Goal: Task Accomplishment & Management: Manage account settings

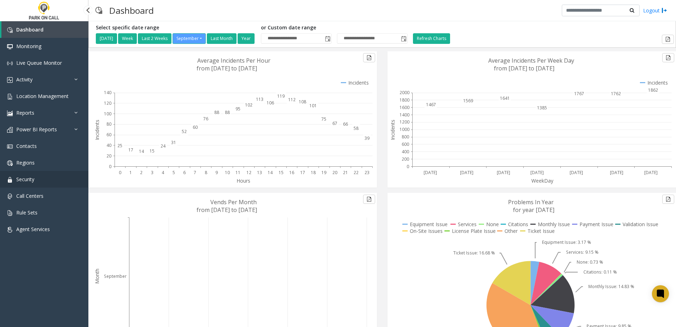
click at [35, 174] on link "Security" at bounding box center [44, 179] width 88 height 17
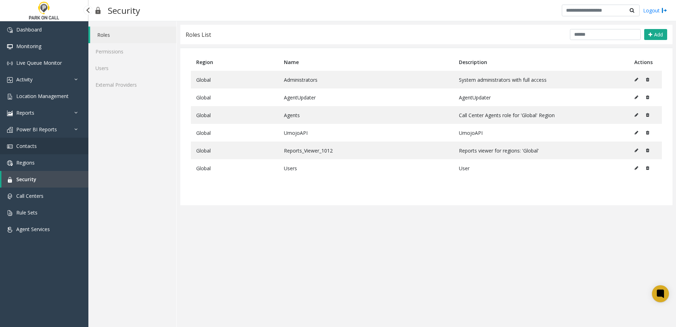
click at [36, 144] on span "Contacts" at bounding box center [26, 145] width 21 height 7
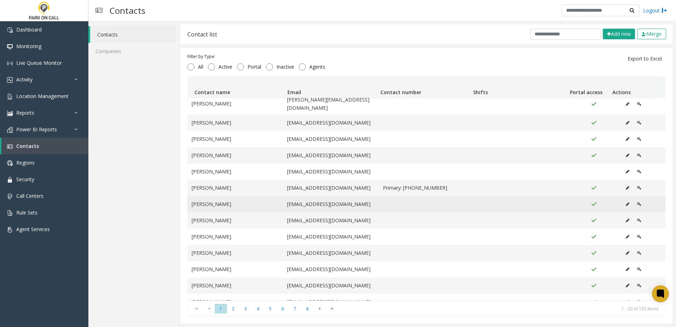
scroll to position [71, 0]
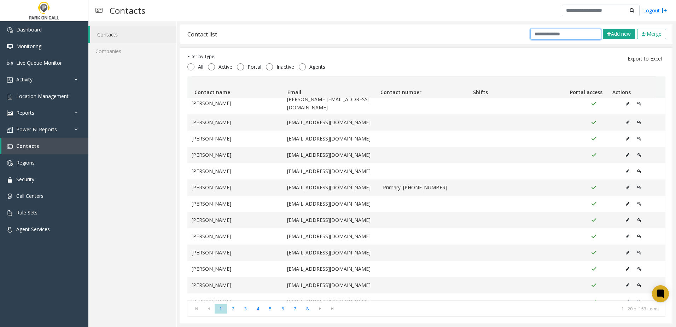
click at [538, 39] on input "text" at bounding box center [565, 34] width 71 height 11
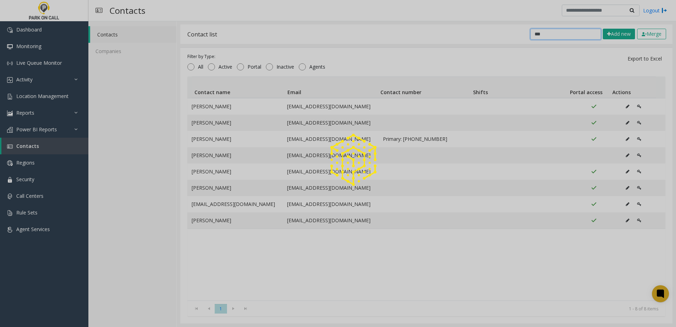
scroll to position [0, 0]
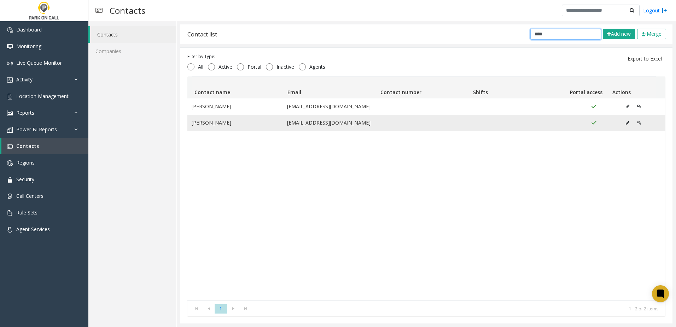
type input "****"
click at [626, 122] on icon "Data table" at bounding box center [628, 123] width 4 height 4
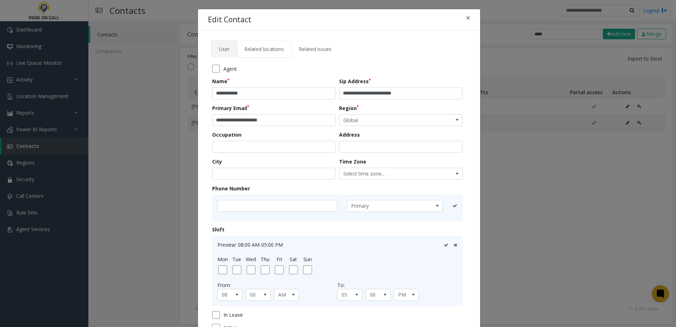
click at [267, 45] on link "Related locations" at bounding box center [264, 48] width 54 height 17
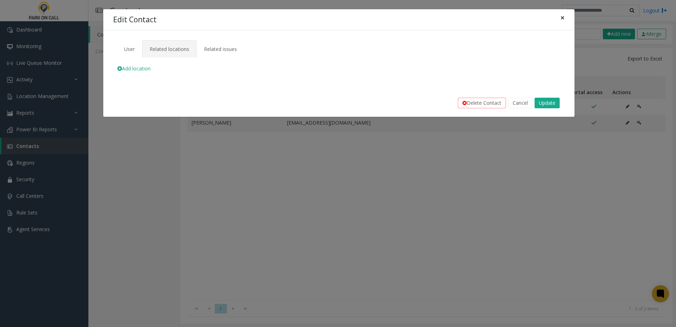
click at [567, 25] on button "×" at bounding box center [562, 17] width 14 height 17
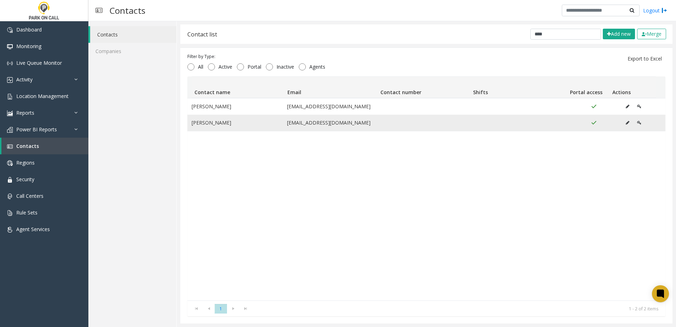
click at [633, 121] on button "Data table" at bounding box center [639, 122] width 12 height 11
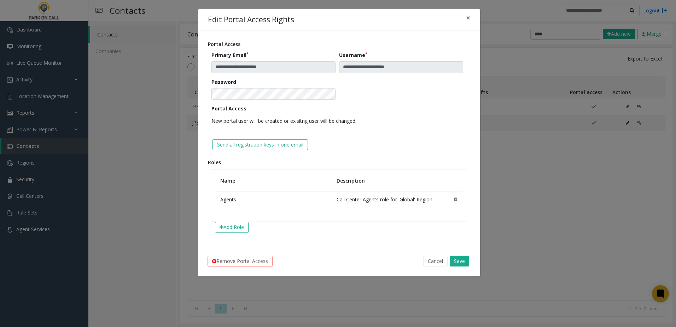
drag, startPoint x: 424, startPoint y: 64, endPoint x: 388, endPoint y: 17, distance: 60.0
click at [388, 17] on div "Edit Portal Access Rights ×" at bounding box center [339, 20] width 282 height 22
click at [469, 18] on span "×" at bounding box center [468, 18] width 4 height 10
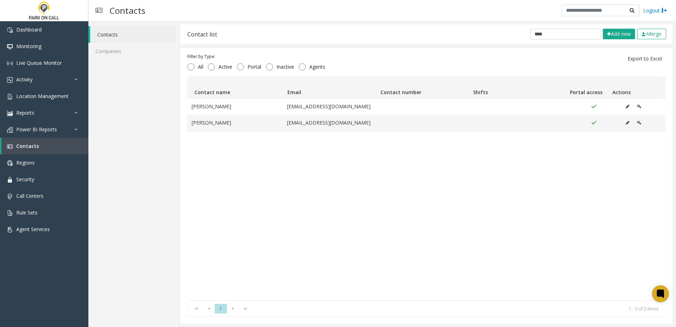
click at [525, 219] on div "[PERSON_NAME] [EMAIL_ADDRESS][DOMAIN_NAME] [PERSON_NAME] [EMAIL_ADDRESS][DOMAIN…" at bounding box center [426, 199] width 478 height 202
click at [650, 34] on button "Merge" at bounding box center [651, 34] width 29 height 11
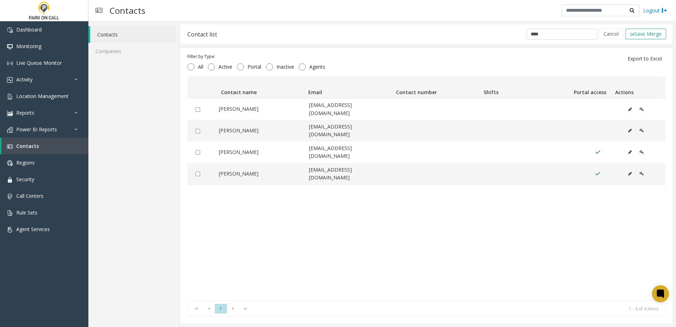
click at [297, 201] on div "[PERSON_NAME] [EMAIL_ADDRESS][DOMAIN_NAME] [PERSON_NAME] [EMAIL_ADDRESS][DOMAIN…" at bounding box center [426, 199] width 478 height 202
click at [36, 144] on span "Contacts" at bounding box center [27, 145] width 23 height 7
click at [36, 160] on link "Regions" at bounding box center [44, 162] width 88 height 17
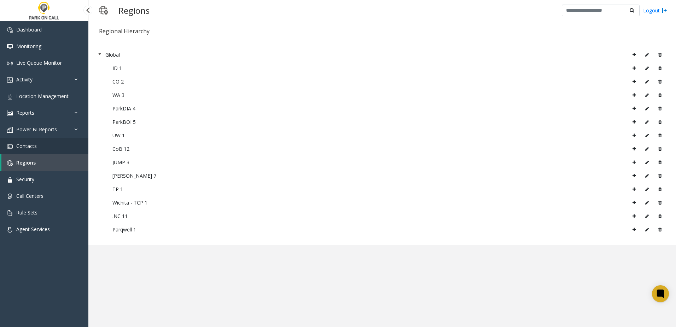
click at [39, 150] on link "Contacts" at bounding box center [44, 146] width 88 height 17
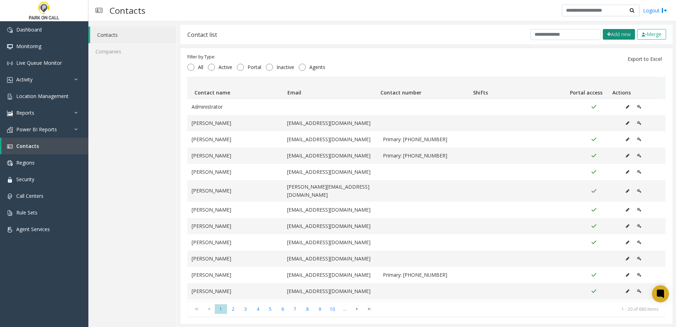
click at [604, 36] on button "Add new" at bounding box center [619, 34] width 32 height 11
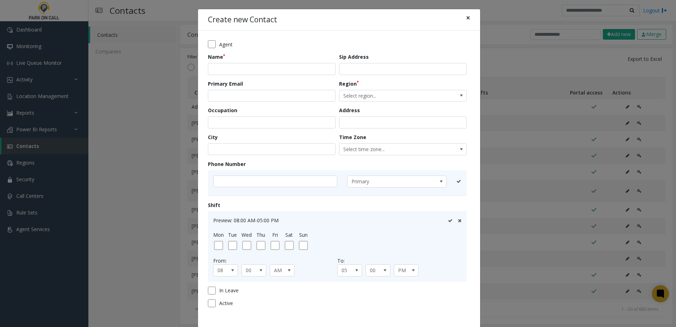
click at [471, 21] on button "×" at bounding box center [468, 17] width 14 height 17
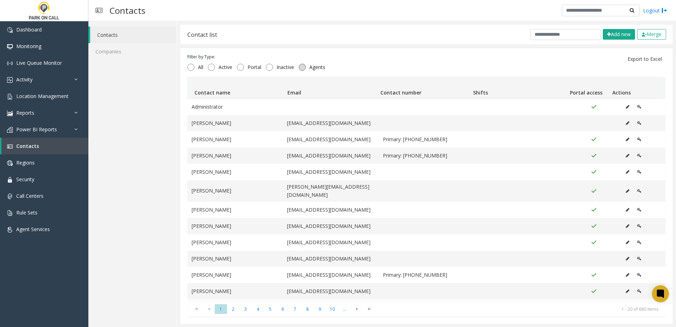
click at [315, 70] on span "Agents" at bounding box center [317, 67] width 23 height 7
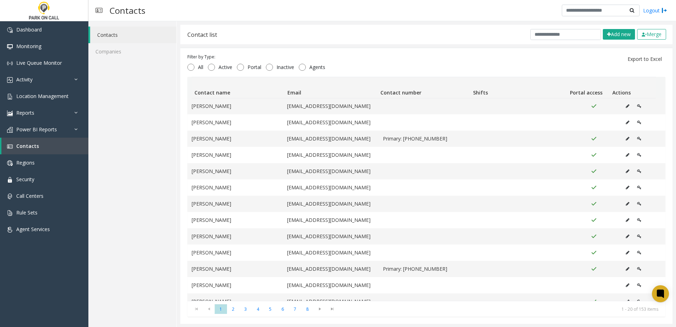
scroll to position [124, 0]
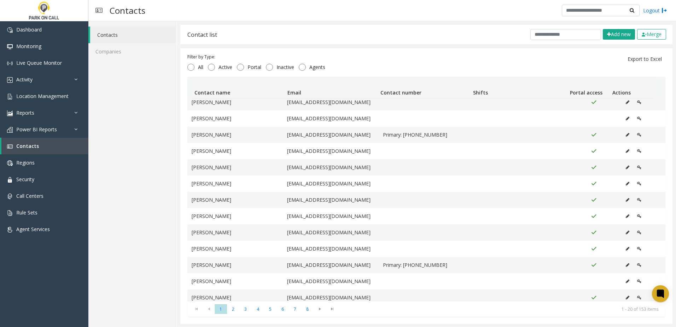
drag, startPoint x: 528, startPoint y: 41, endPoint x: 533, endPoint y: 37, distance: 6.0
click at [532, 38] on div "Contact list Add new Merge" at bounding box center [426, 34] width 492 height 19
click at [534, 37] on input "text" at bounding box center [565, 34] width 71 height 11
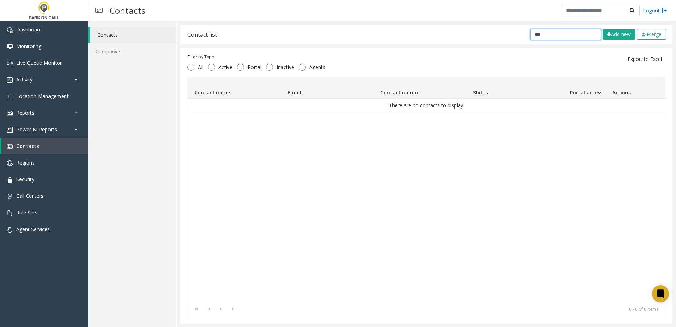
scroll to position [0, 0]
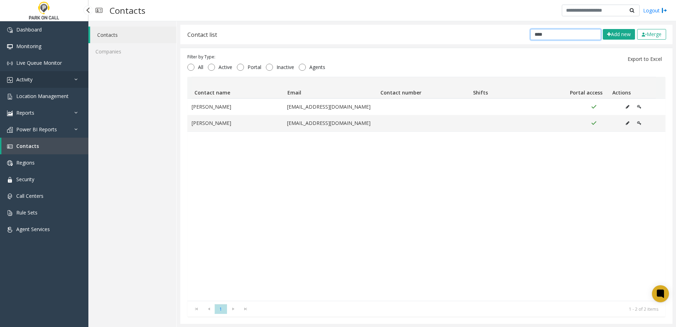
type input "****"
click at [47, 78] on link "Activity" at bounding box center [44, 79] width 88 height 17
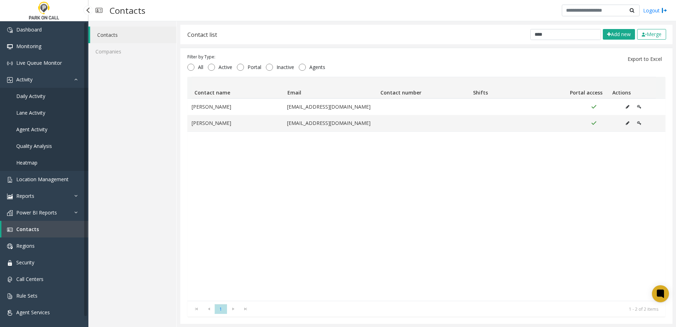
click at [39, 97] on span "Daily Activity" at bounding box center [30, 96] width 29 height 7
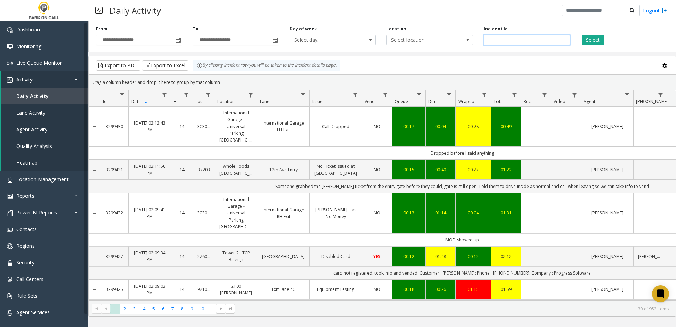
click at [511, 45] on input "number" at bounding box center [527, 40] width 86 height 11
click at [629, 94] on span "Data table" at bounding box center [627, 95] width 6 height 6
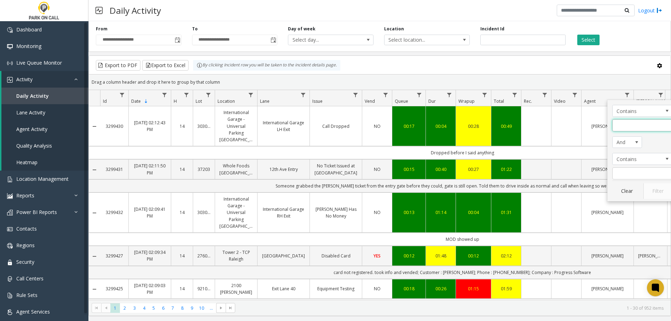
click at [616, 123] on input "Agent Filter" at bounding box center [642, 126] width 60 height 12
type input "****"
click button "Filter" at bounding box center [657, 192] width 29 height 16
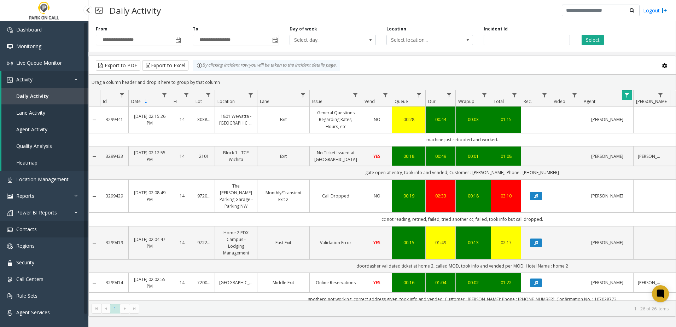
click at [52, 229] on link "Contacts" at bounding box center [44, 229] width 88 height 17
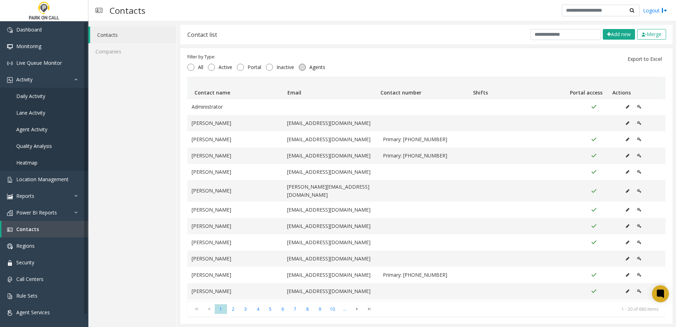
click at [309, 70] on span "Agents" at bounding box center [317, 67] width 23 height 7
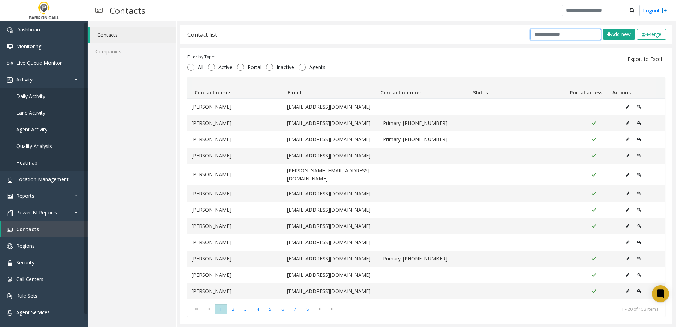
click at [559, 31] on input "text" at bounding box center [565, 34] width 71 height 11
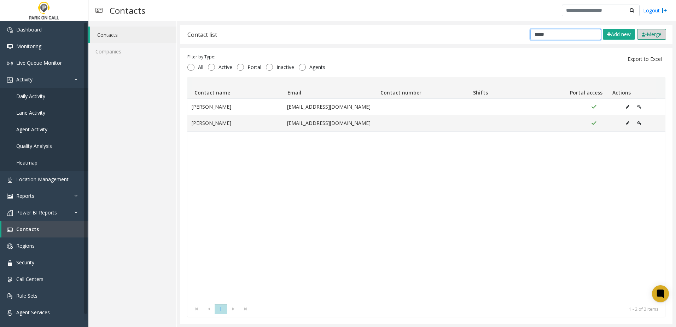
type input "*****"
click at [640, 35] on button "Merge" at bounding box center [651, 34] width 29 height 11
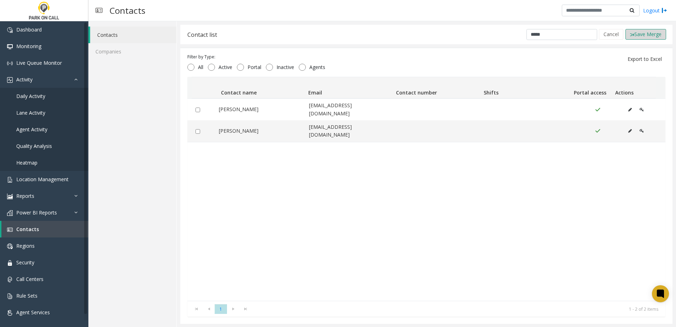
click at [657, 34] on button "Save Merge" at bounding box center [645, 34] width 41 height 11
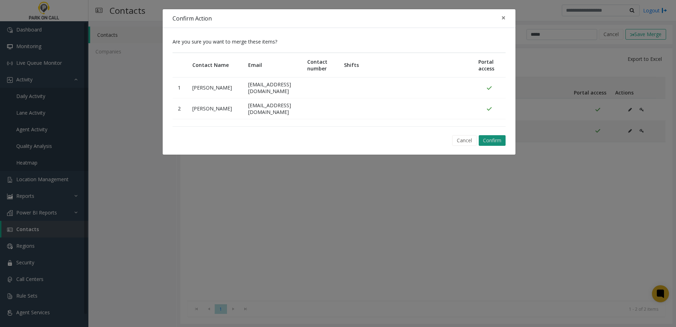
click at [494, 141] on button "Confirm" at bounding box center [492, 140] width 27 height 11
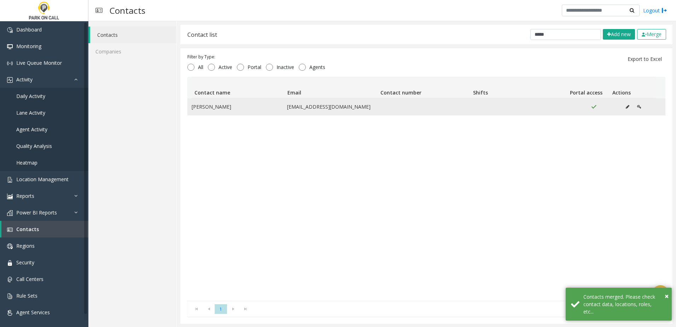
click at [637, 107] on icon "Data table" at bounding box center [639, 107] width 4 height 4
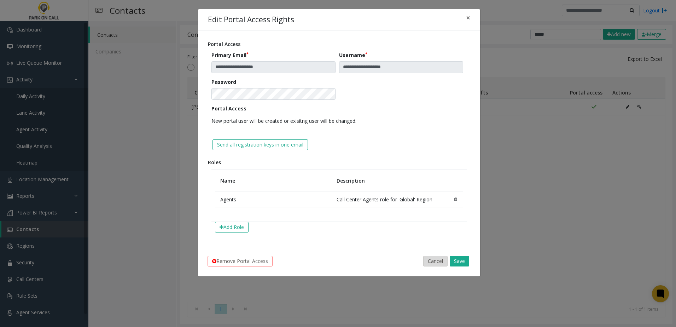
click at [426, 258] on button "Cancel" at bounding box center [435, 261] width 24 height 11
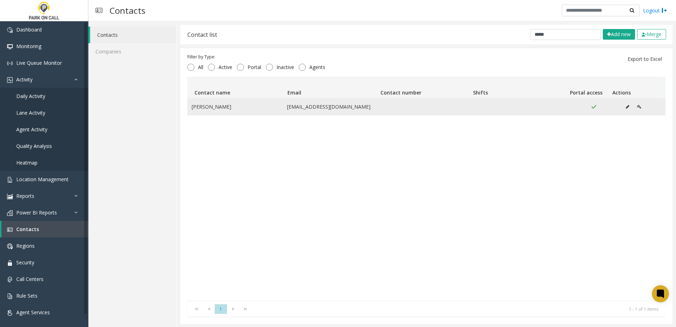
click at [626, 106] on icon "Data table" at bounding box center [628, 107] width 4 height 4
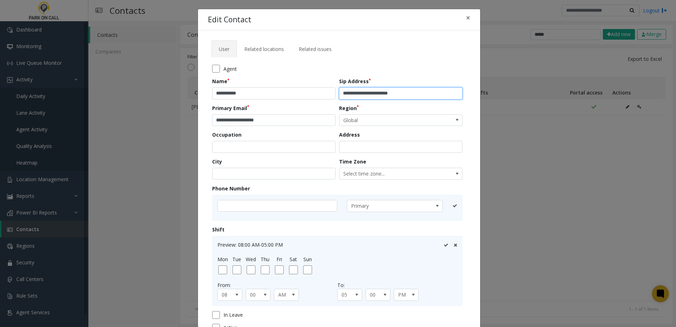
drag, startPoint x: 414, startPoint y: 96, endPoint x: 366, endPoint y: 97, distance: 47.7
click at [366, 97] on input "**********" at bounding box center [400, 93] width 123 height 12
type input "**********"
click at [387, 93] on input "**********" at bounding box center [400, 93] width 123 height 12
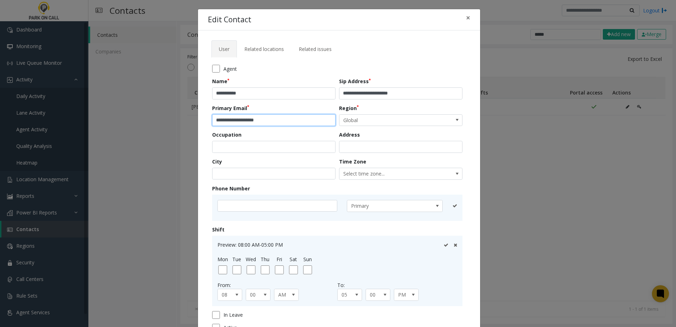
click at [287, 115] on input "**********" at bounding box center [273, 120] width 123 height 12
paste input "****"
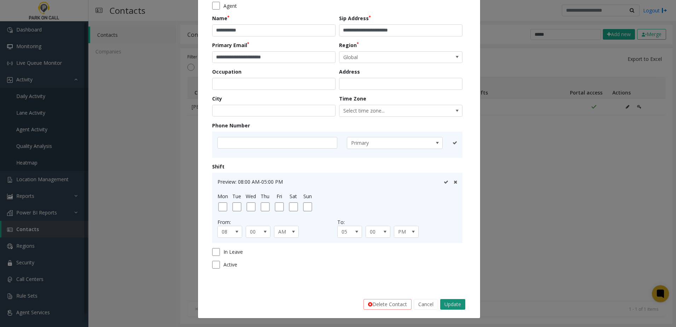
click at [446, 301] on button "Update" at bounding box center [452, 304] width 25 height 11
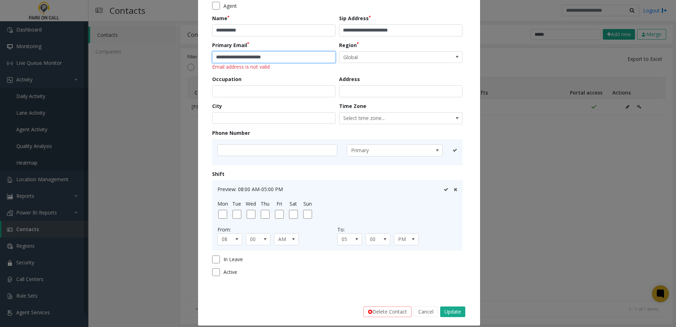
click at [291, 54] on input "**********" at bounding box center [273, 57] width 123 height 12
drag, startPoint x: 221, startPoint y: 57, endPoint x: 193, endPoint y: 57, distance: 27.9
click at [193, 57] on div "**********" at bounding box center [338, 163] width 676 height 327
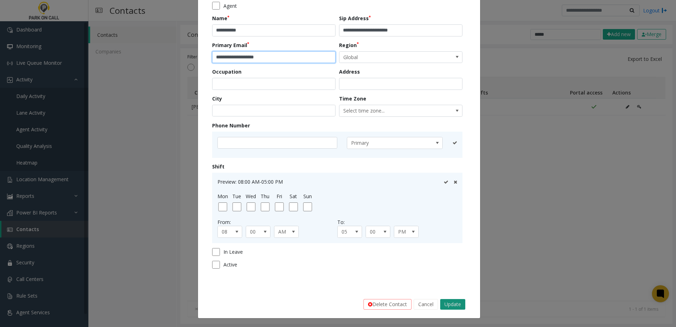
type input "**********"
click at [454, 301] on button "Update" at bounding box center [452, 304] width 25 height 11
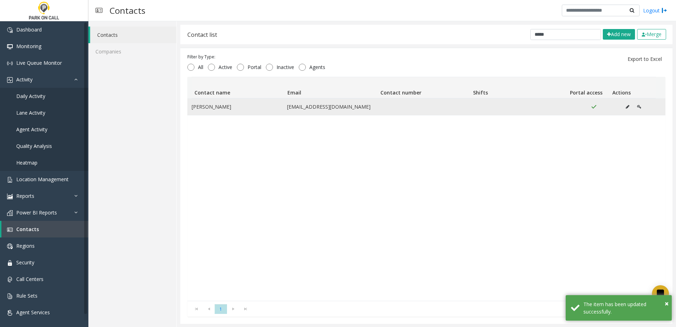
click at [637, 108] on icon "Data table" at bounding box center [639, 107] width 4 height 4
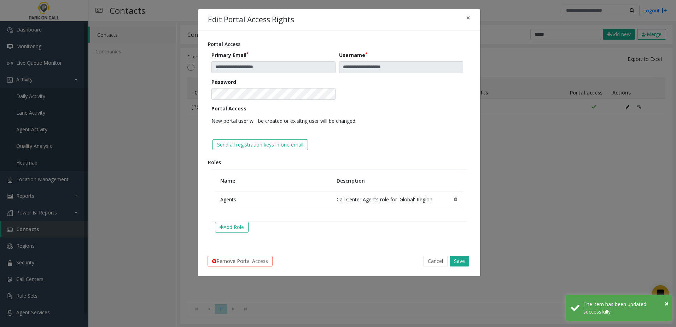
click at [430, 75] on form "**********" at bounding box center [338, 91] width 255 height 81
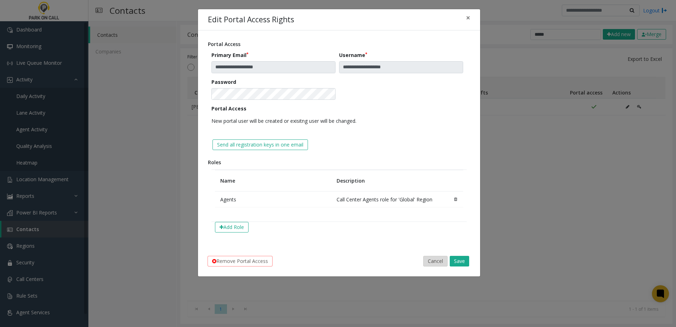
click at [435, 256] on button "Cancel" at bounding box center [435, 261] width 24 height 11
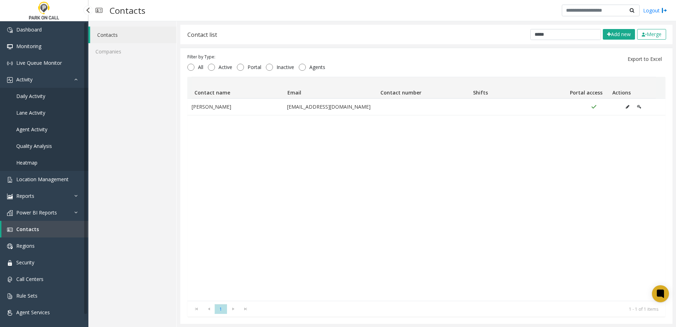
click at [35, 100] on link "Daily Activity" at bounding box center [44, 96] width 88 height 17
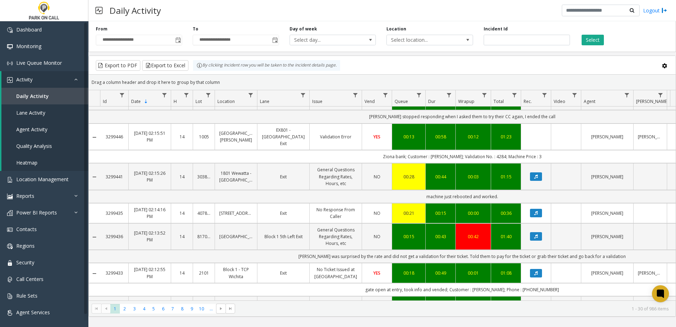
scroll to position [955, 0]
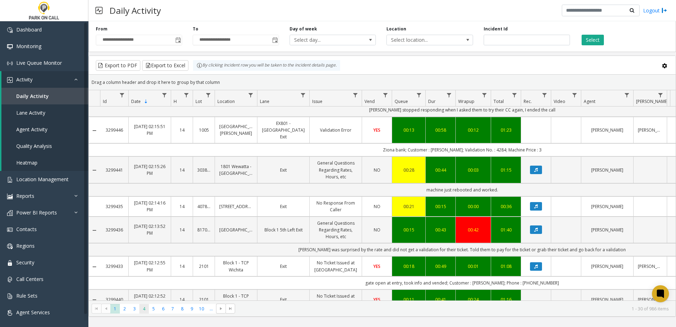
click at [148, 309] on span "4" at bounding box center [144, 309] width 10 height 10
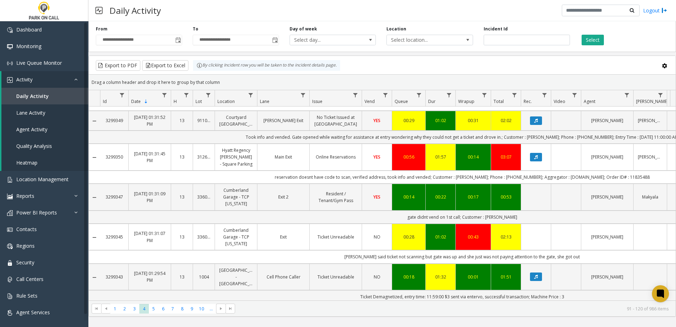
scroll to position [1002, 0]
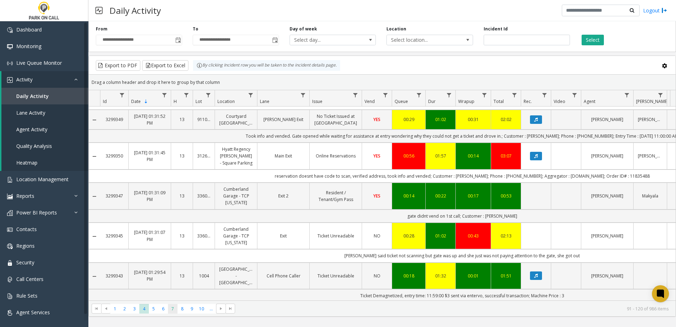
click at [168, 312] on span "7" at bounding box center [173, 309] width 10 height 10
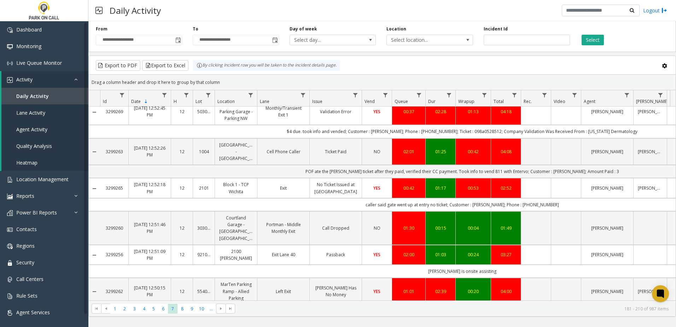
scroll to position [875, 0]
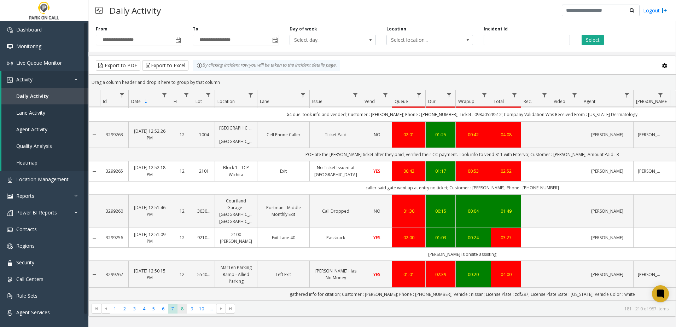
click at [180, 308] on span "8" at bounding box center [182, 309] width 10 height 10
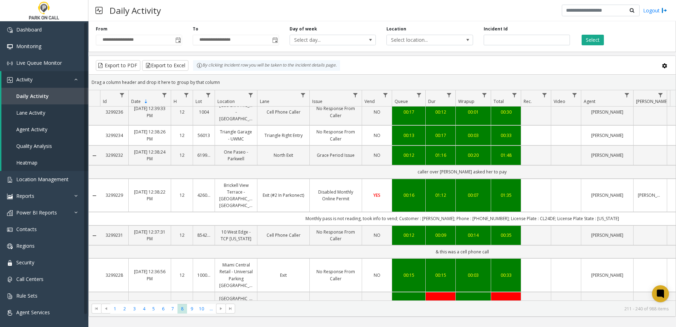
scroll to position [843, 0]
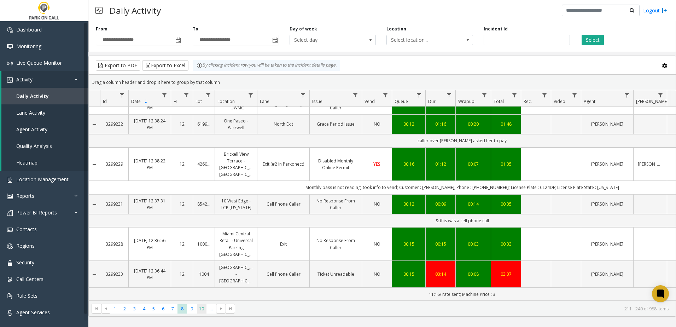
click at [199, 305] on span "10" at bounding box center [202, 309] width 10 height 10
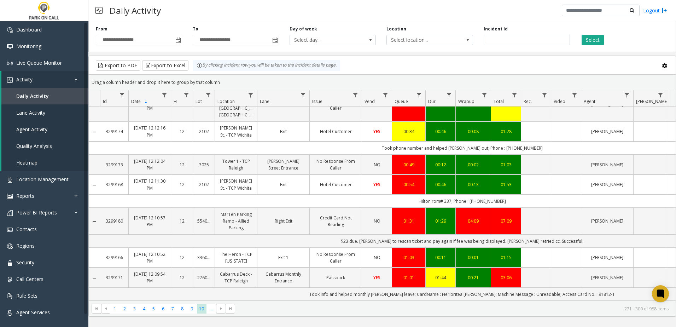
scroll to position [883, 0]
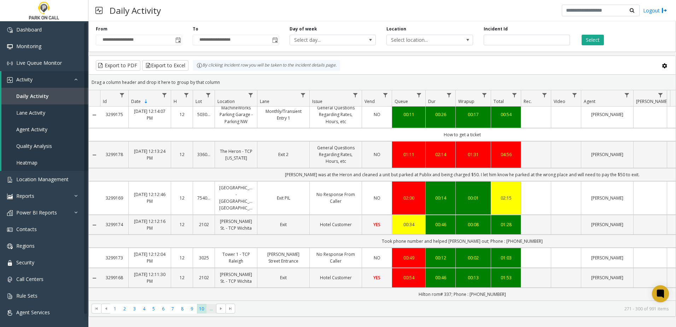
click at [212, 304] on span "..." at bounding box center [211, 309] width 10 height 10
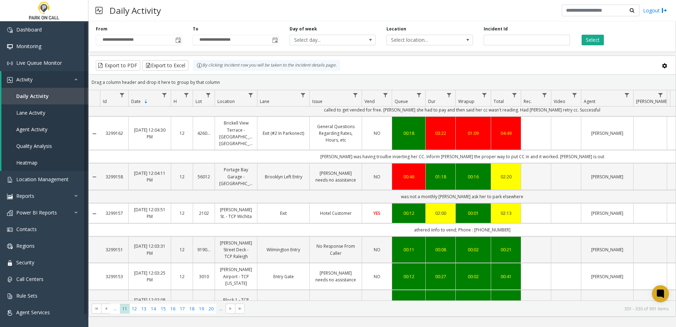
scroll to position [495, 0]
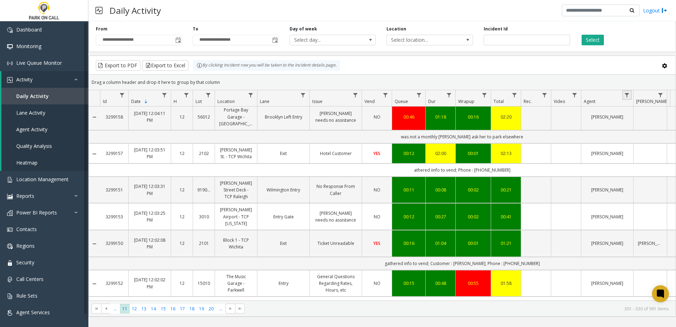
click at [629, 91] on link "Data table" at bounding box center [627, 95] width 10 height 10
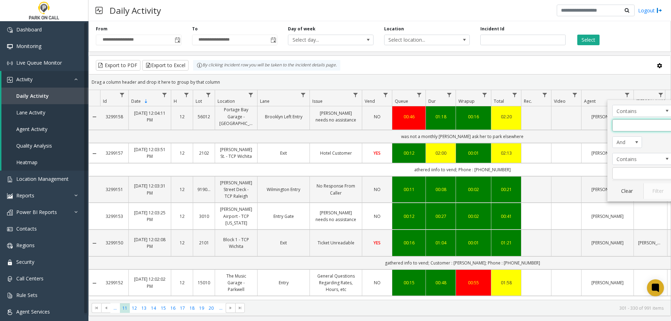
click at [628, 124] on input "Agent Filter" at bounding box center [642, 126] width 60 height 12
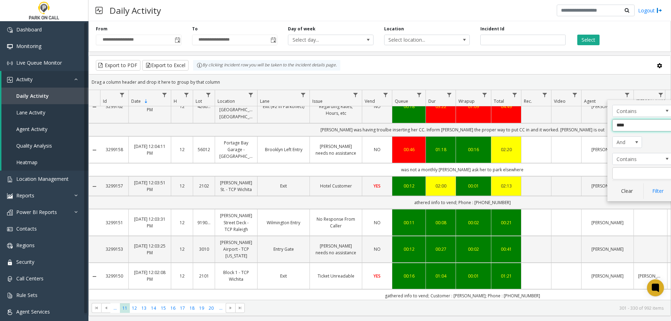
type input "*****"
click button "Filter" at bounding box center [657, 192] width 29 height 16
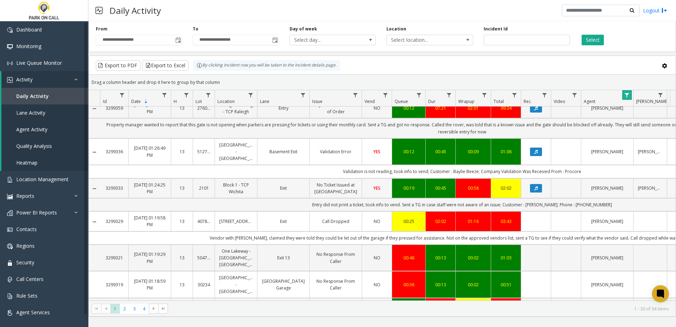
scroll to position [212, 0]
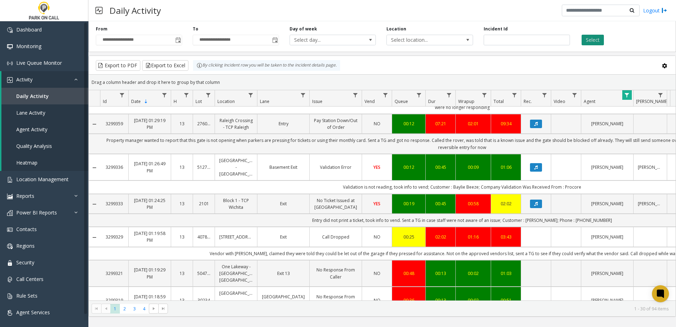
click at [597, 36] on button "Select" at bounding box center [593, 40] width 22 height 11
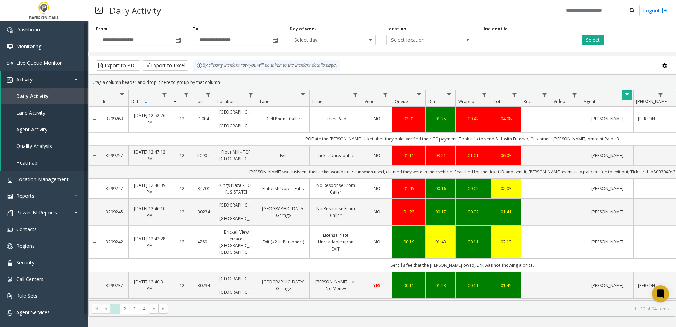
scroll to position [868, 0]
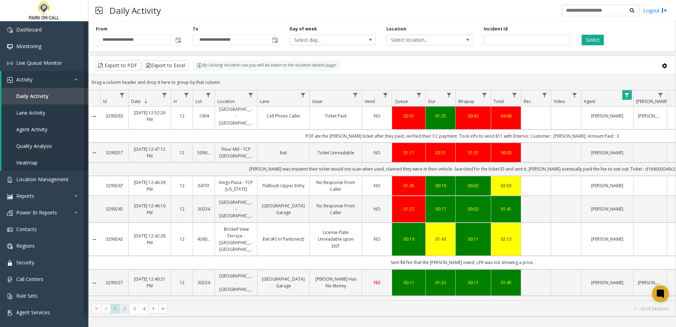
click at [123, 309] on span "2" at bounding box center [125, 309] width 10 height 10
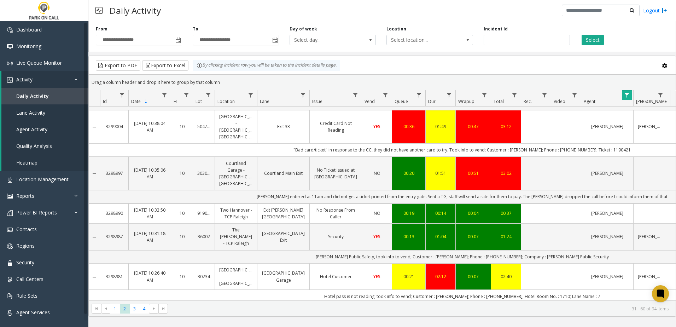
scroll to position [873, 0]
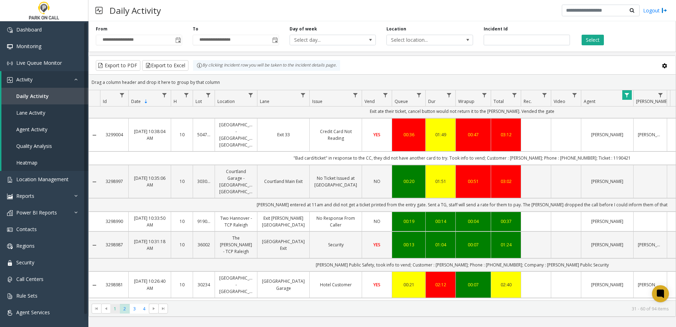
click at [114, 310] on span "1" at bounding box center [115, 309] width 10 height 10
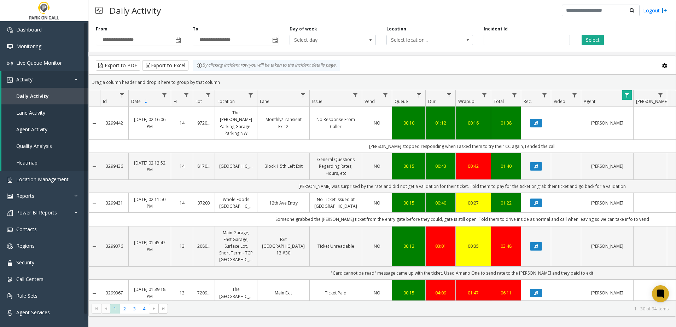
scroll to position [212, 0]
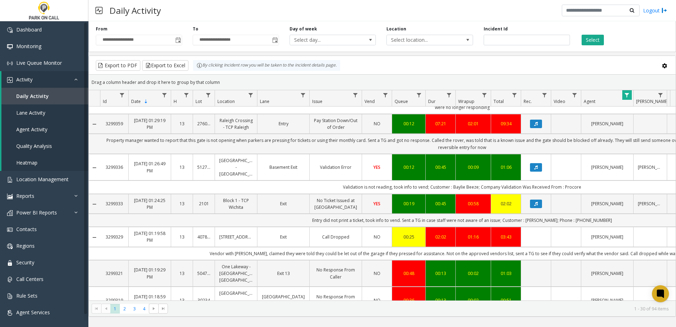
click at [538, 214] on td "Entry did not print a ticket, took info to vend. Sent a TG in case staff were n…" at bounding box center [462, 220] width 724 height 13
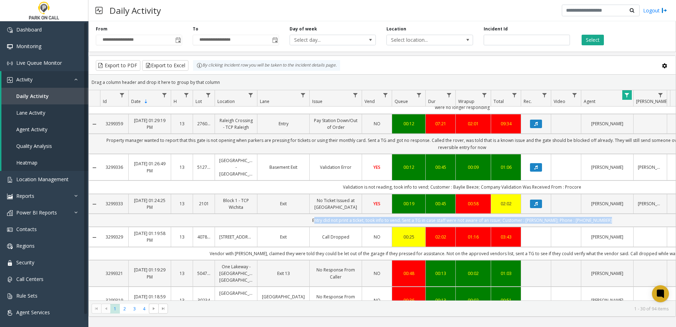
click at [538, 214] on td "Entry did not print a ticket, took info to vend. Sent a TG in case staff were n…" at bounding box center [462, 220] width 724 height 13
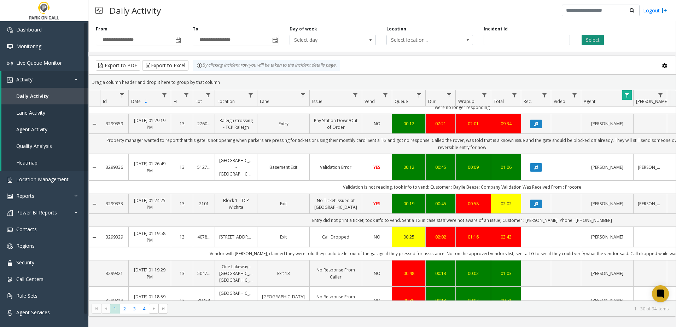
click at [592, 41] on button "Select" at bounding box center [593, 40] width 22 height 11
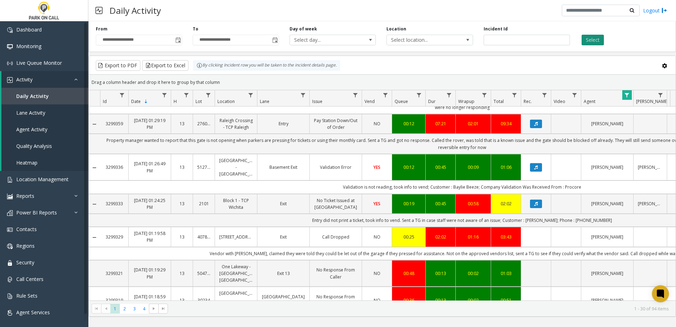
click at [592, 41] on button "Select" at bounding box center [593, 40] width 22 height 11
click at [139, 307] on span "4" at bounding box center [144, 309] width 10 height 10
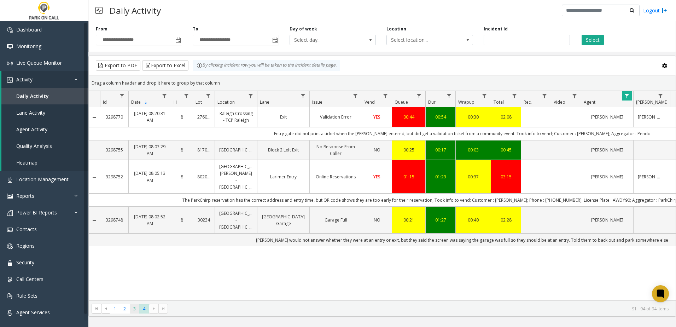
drag, startPoint x: 141, startPoint y: 306, endPoint x: 135, endPoint y: 309, distance: 6.3
click at [135, 309] on ul "1 2 3 4" at bounding box center [129, 309] width 39 height 10
click at [135, 309] on span "3" at bounding box center [135, 309] width 10 height 10
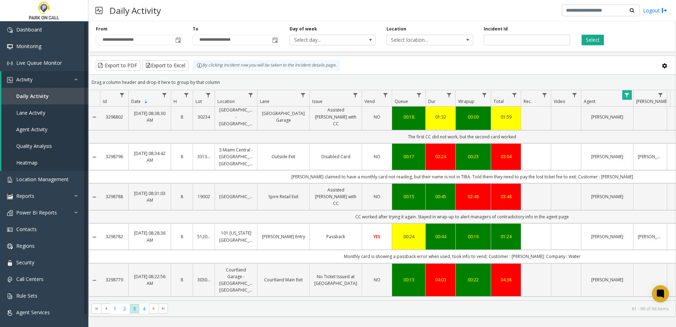
scroll to position [968, 0]
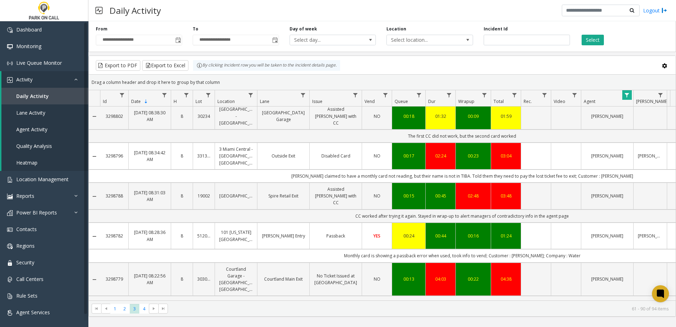
click at [122, 314] on kendo-pager "* * * * 1 2 3 4 61 - 90 of 94 items" at bounding box center [382, 308] width 587 height 16
click at [124, 310] on span "2" at bounding box center [125, 309] width 10 height 10
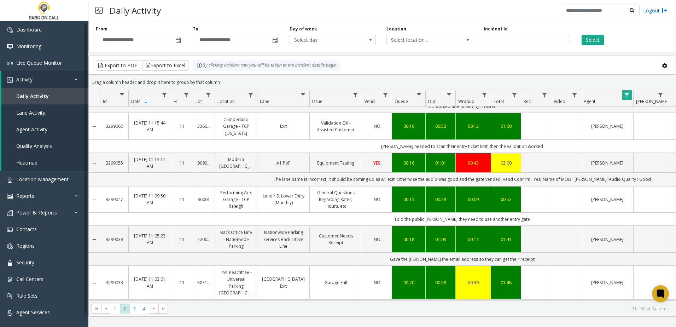
scroll to position [849, 0]
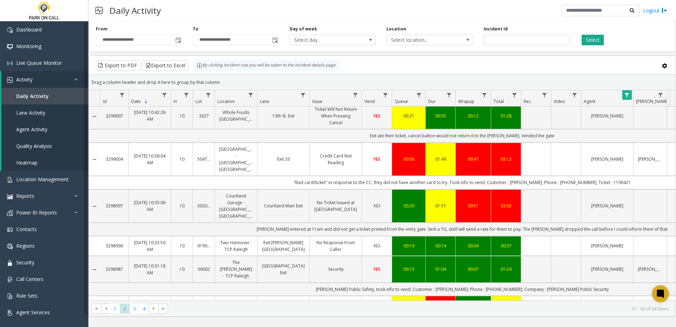
click at [120, 313] on kendo-pager "* * * * 1 2 3 4 31 - 60 of 94 items" at bounding box center [382, 308] width 587 height 16
click at [119, 312] on span "1" at bounding box center [115, 309] width 10 height 10
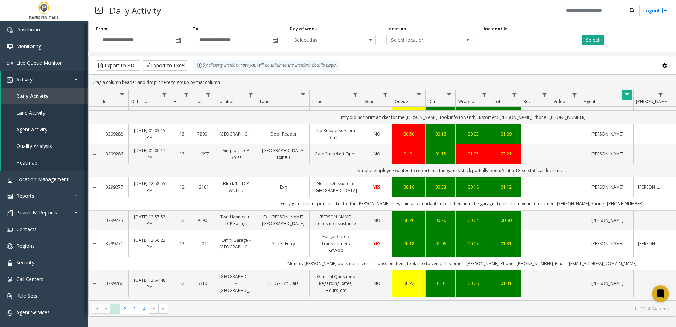
scroll to position [672, 0]
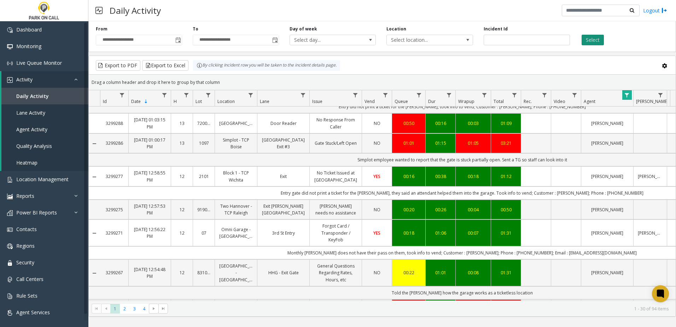
click at [592, 42] on button "Select" at bounding box center [593, 40] width 22 height 11
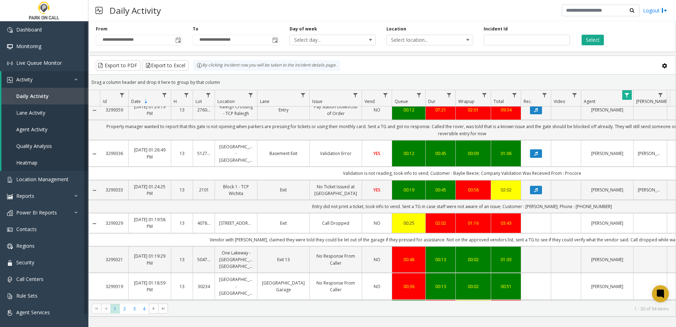
scroll to position [212, 0]
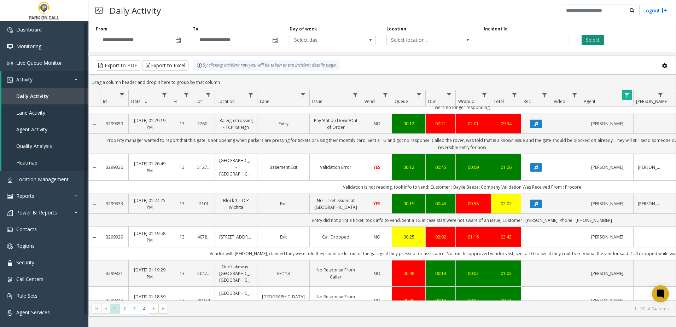
click at [596, 40] on button "Select" at bounding box center [593, 40] width 22 height 11
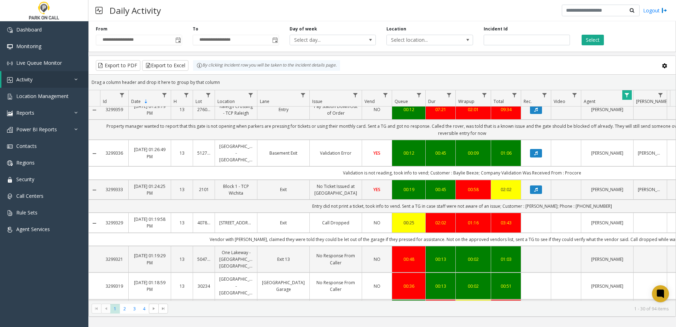
scroll to position [247, 0]
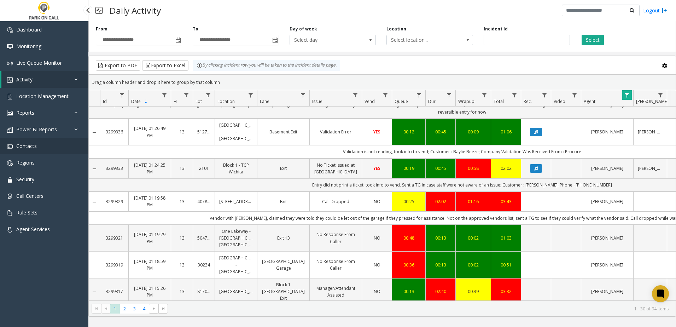
click at [41, 147] on link "Contacts" at bounding box center [44, 146] width 88 height 17
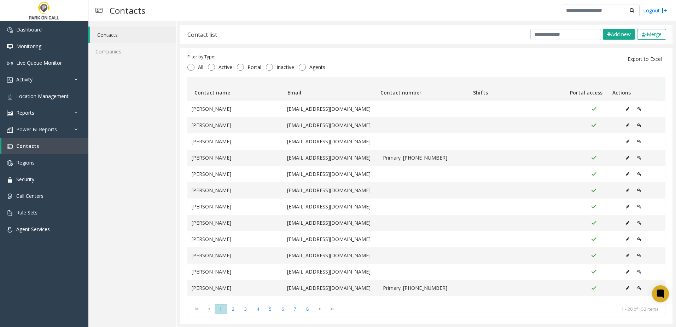
scroll to position [124, 0]
